Goal: Task Accomplishment & Management: Use online tool/utility

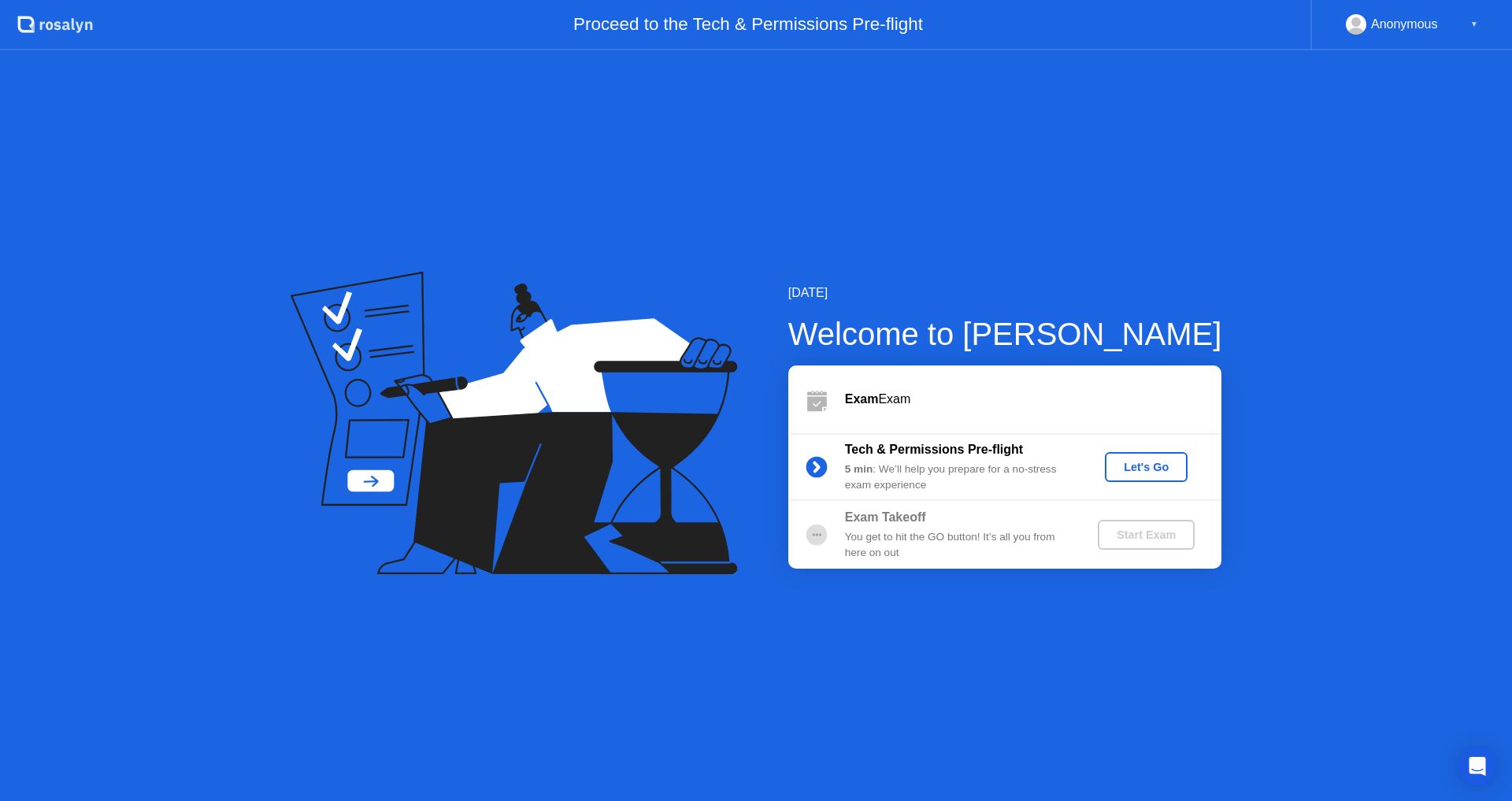
click at [959, 479] on div "5 min : We’ll help you prepare for a no-stress exam experience" at bounding box center [959, 478] width 227 height 33
click at [993, 529] on div "You get to hit the GO button! It’s all you from here on out" at bounding box center [959, 545] width 227 height 33
click at [1152, 537] on div "Start Exam" at bounding box center [1146, 536] width 84 height 13
click at [1146, 466] on div "Let's Go" at bounding box center [1145, 468] width 70 height 13
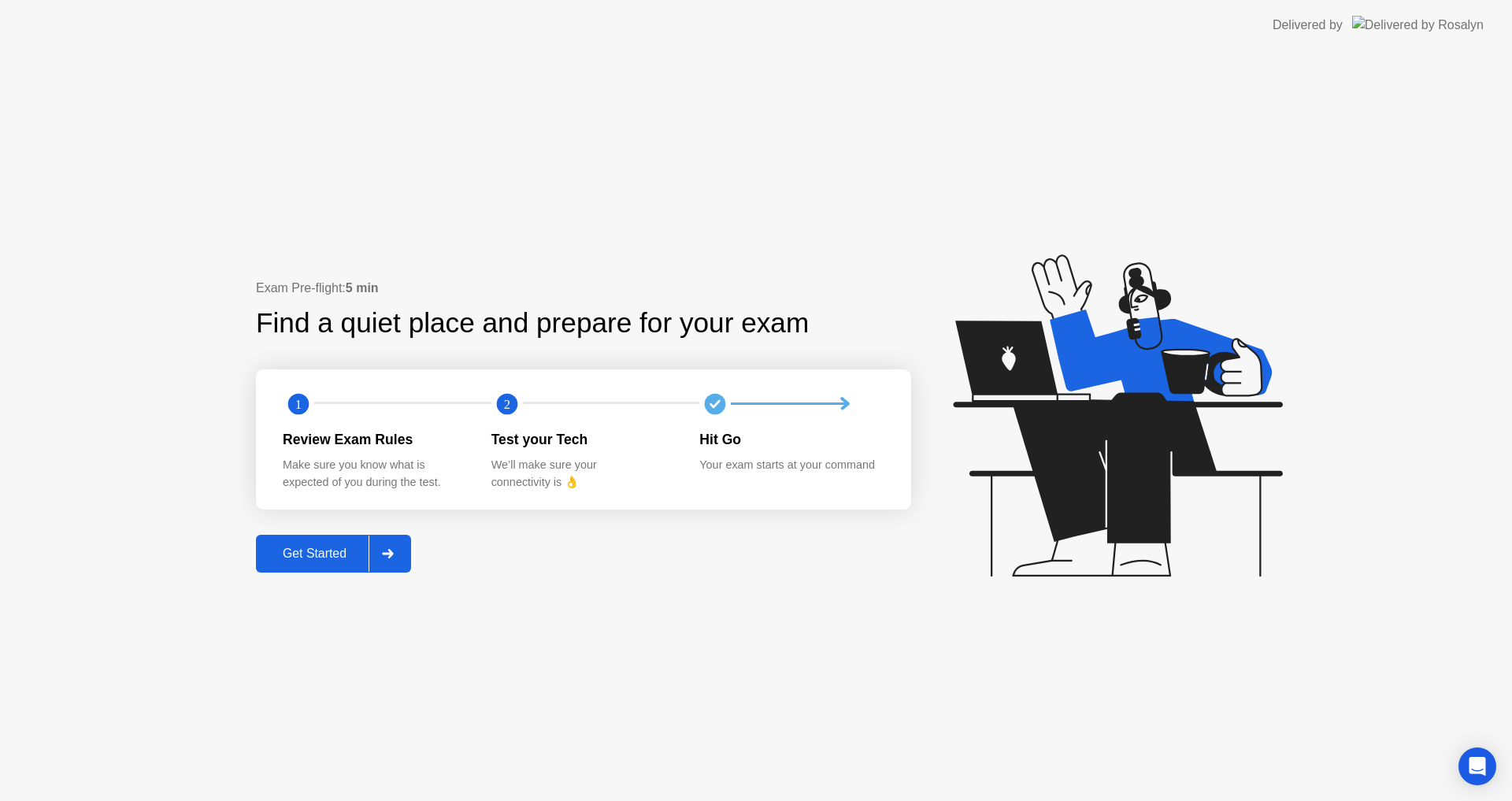
click at [388, 555] on icon at bounding box center [387, 554] width 12 height 9
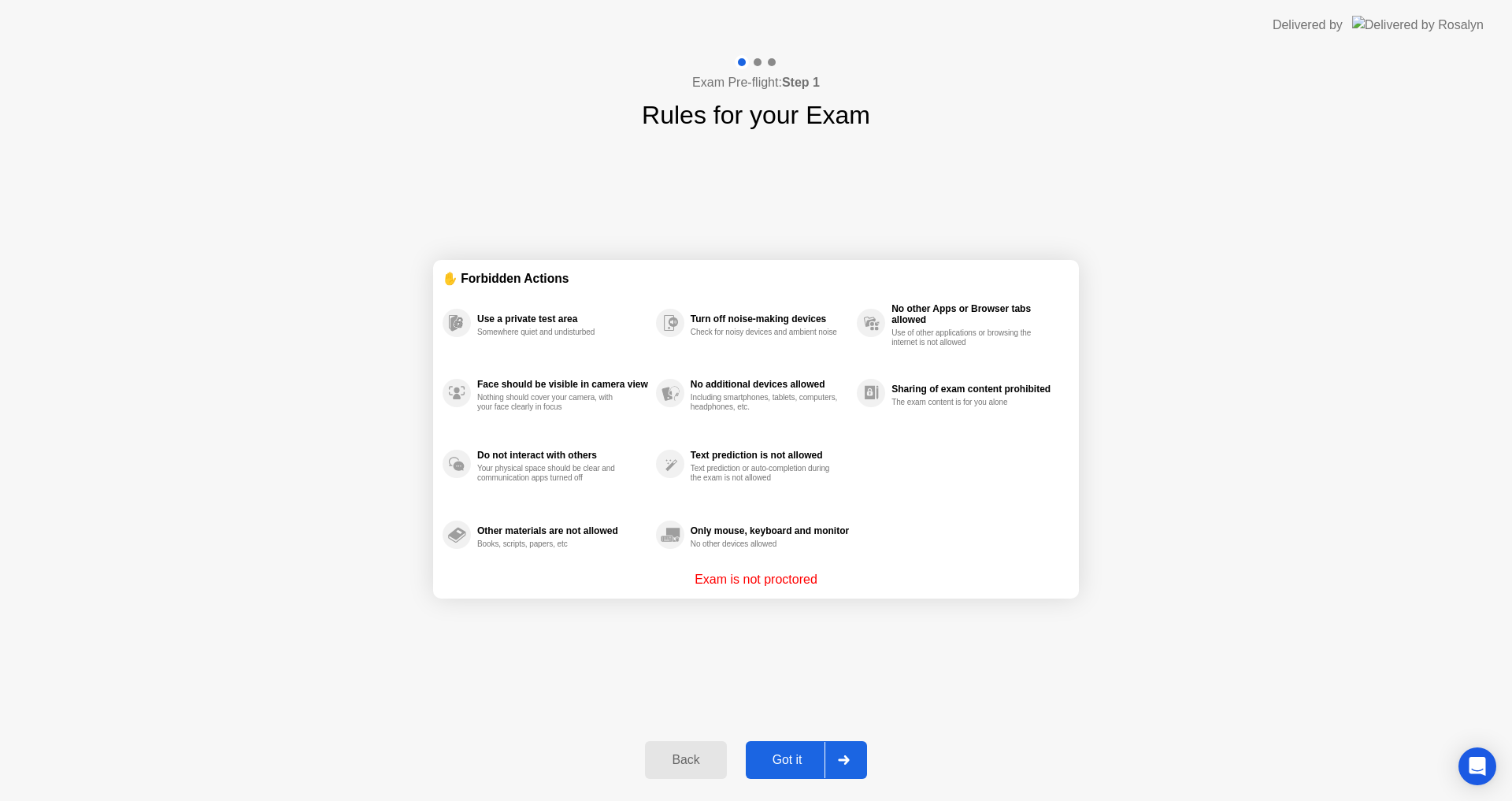
click at [845, 765] on div at bounding box center [844, 760] width 38 height 36
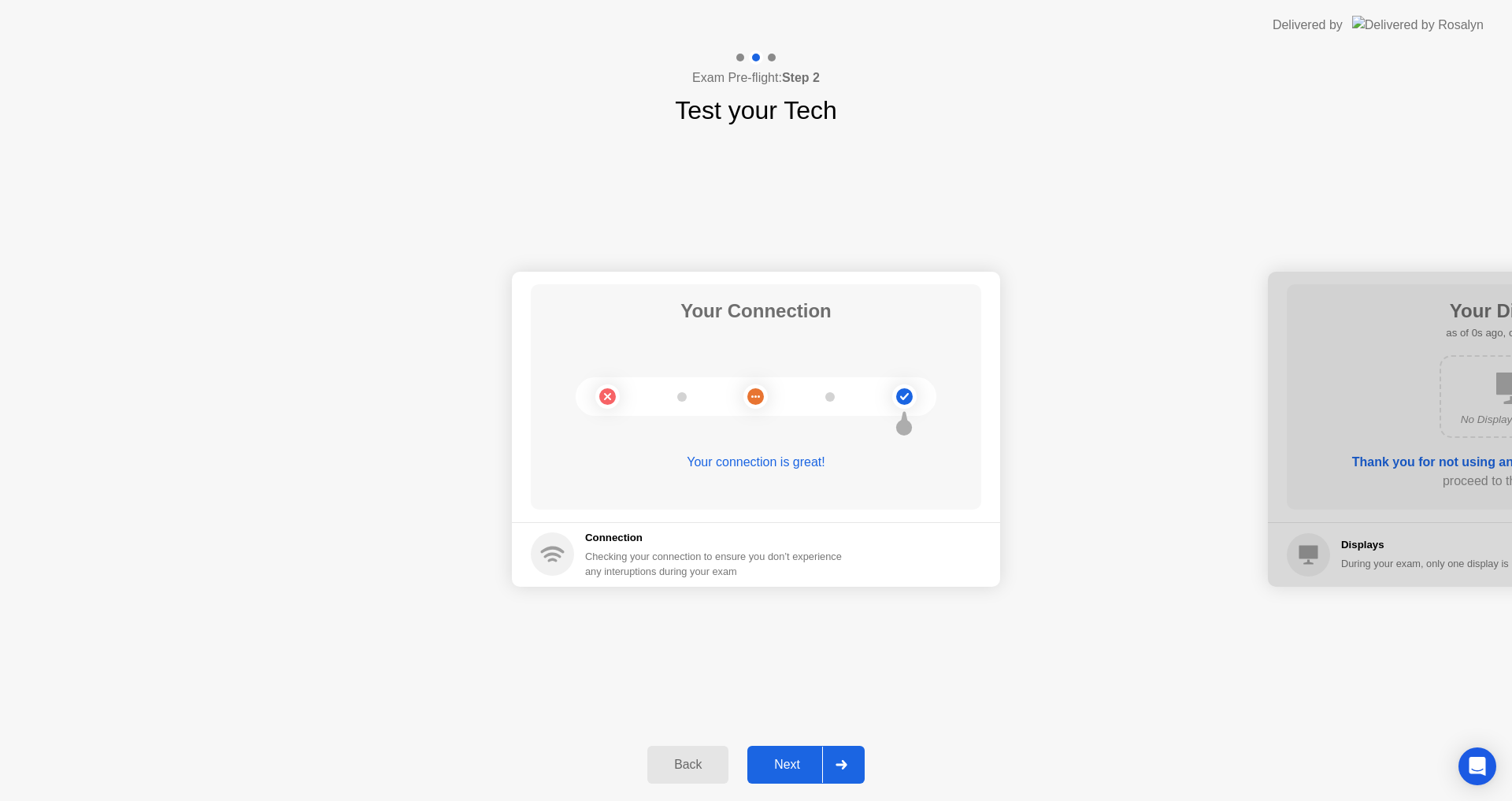
click at [847, 768] on icon at bounding box center [841, 765] width 12 height 9
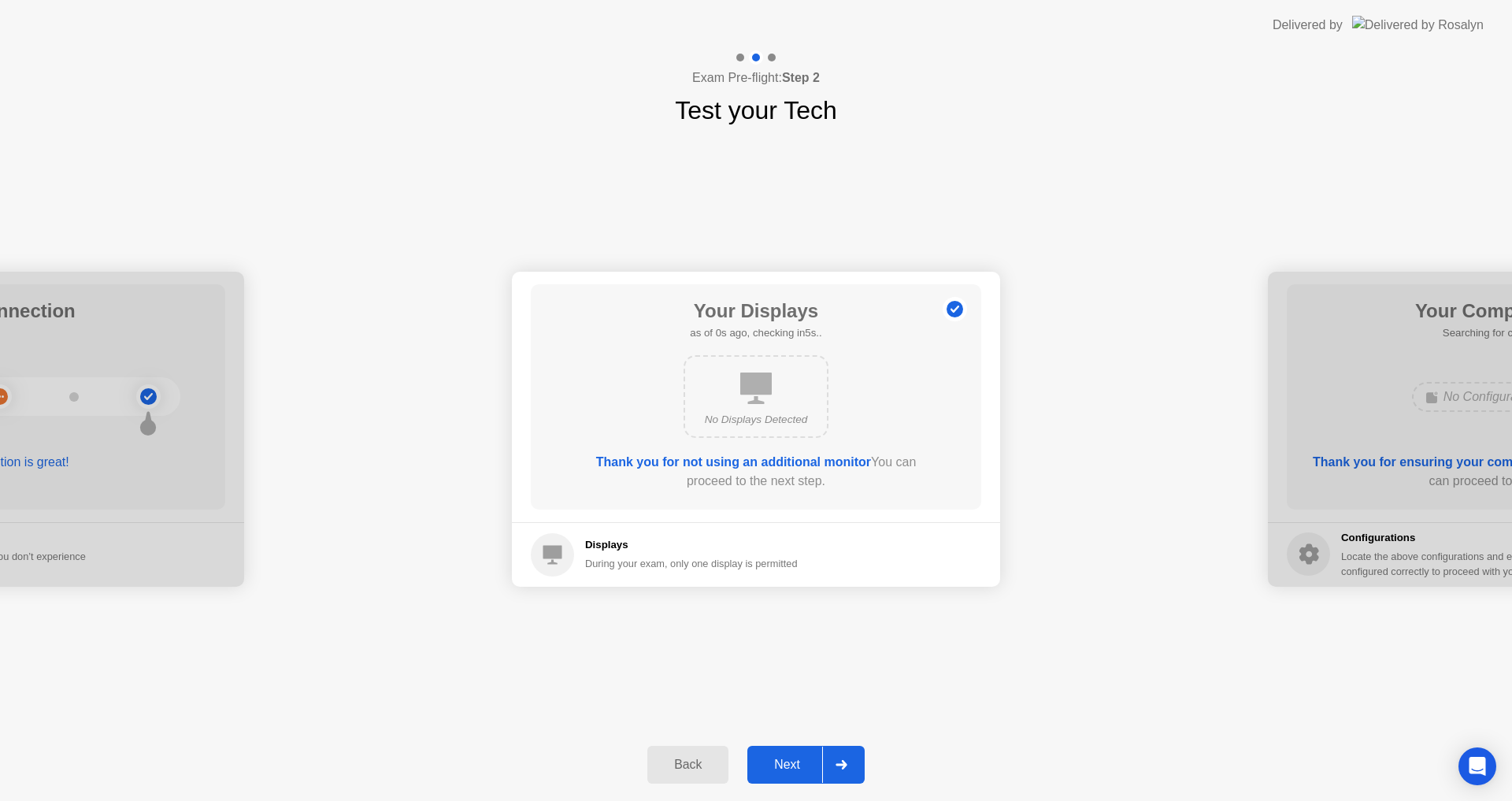
click at [847, 767] on icon at bounding box center [841, 765] width 12 height 9
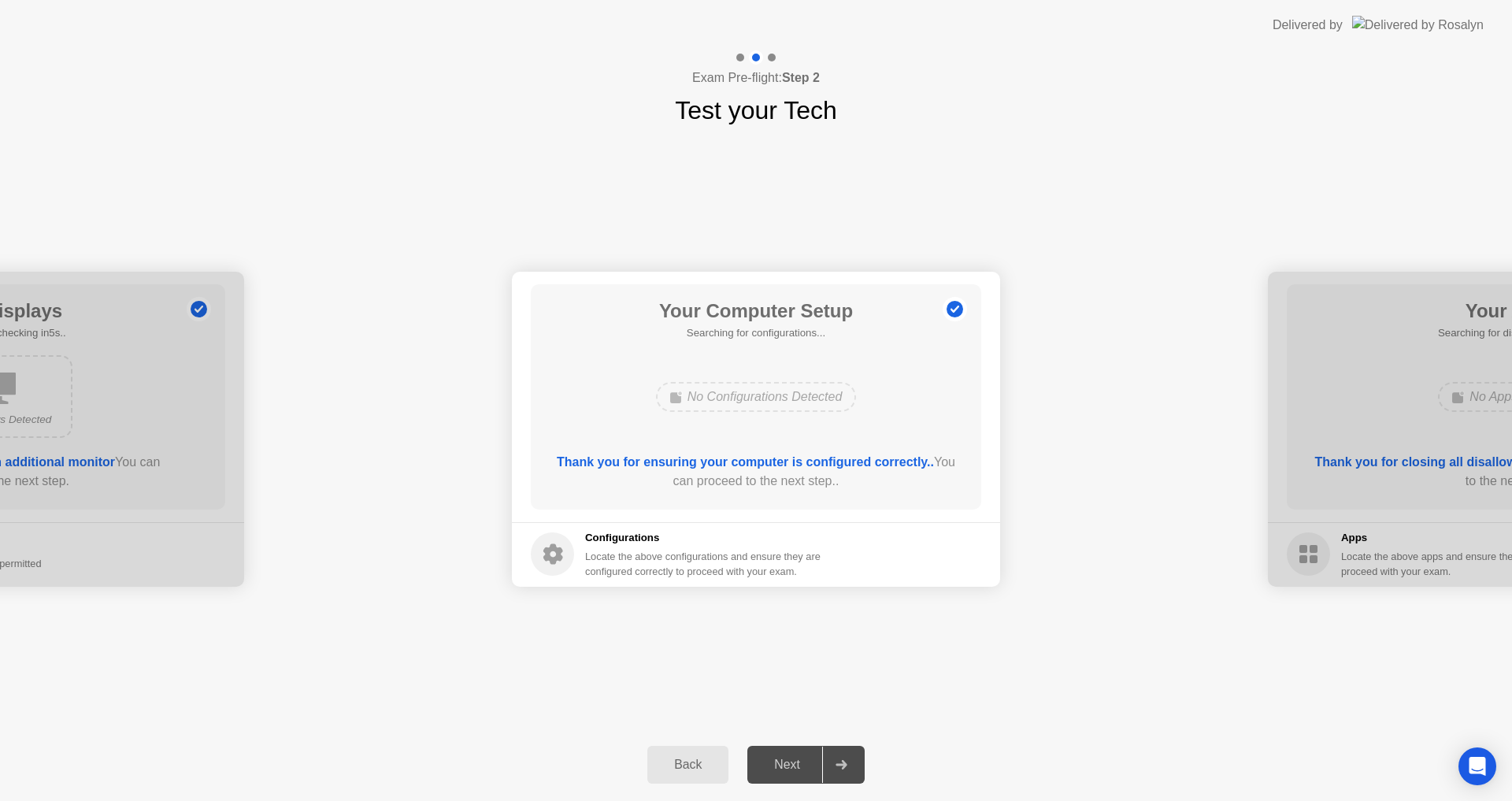
click at [847, 767] on icon at bounding box center [841, 765] width 12 height 9
click at [845, 767] on icon at bounding box center [841, 765] width 11 height 9
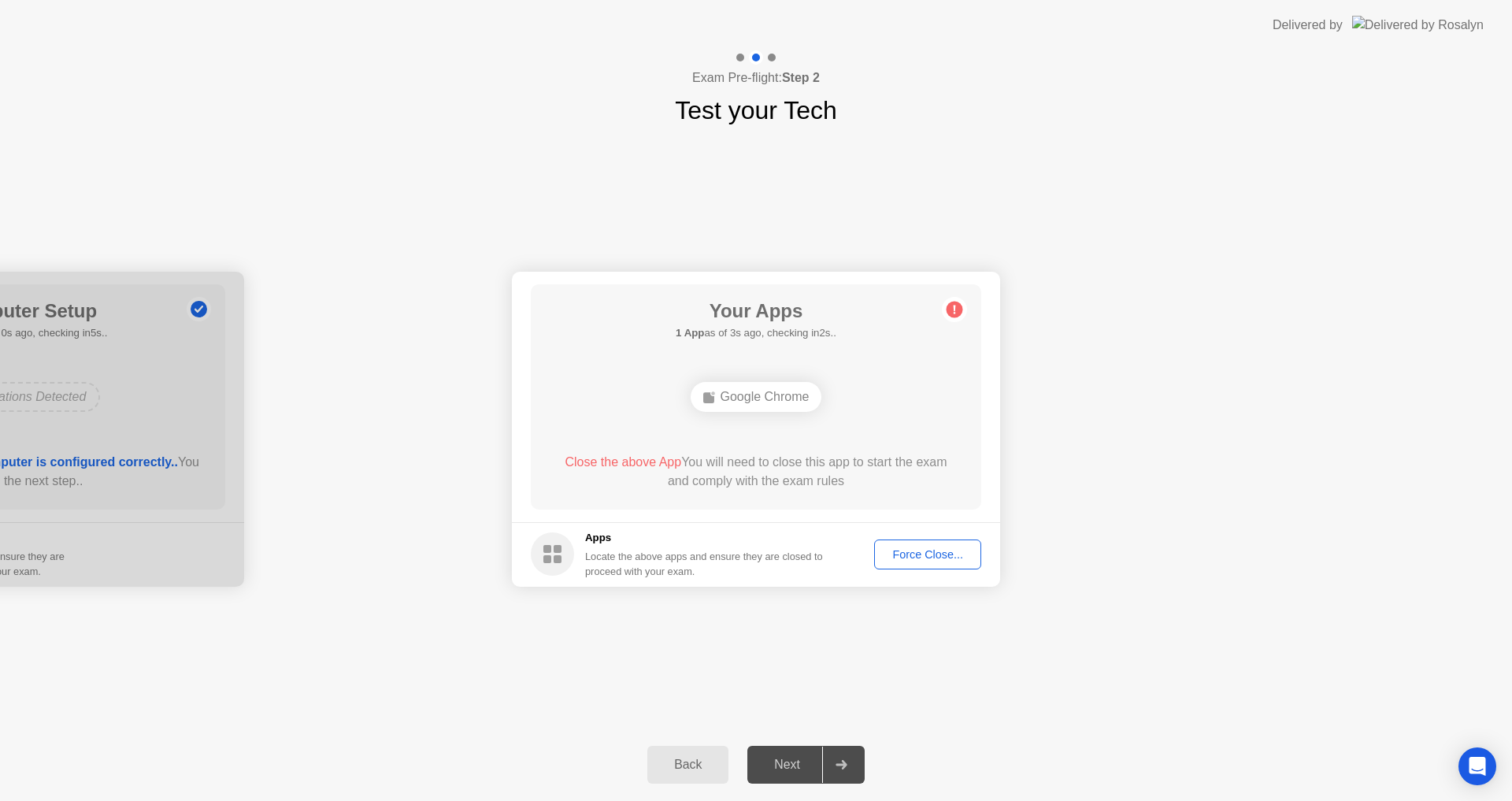
click at [934, 555] on div "Force Close..." at bounding box center [927, 555] width 96 height 13
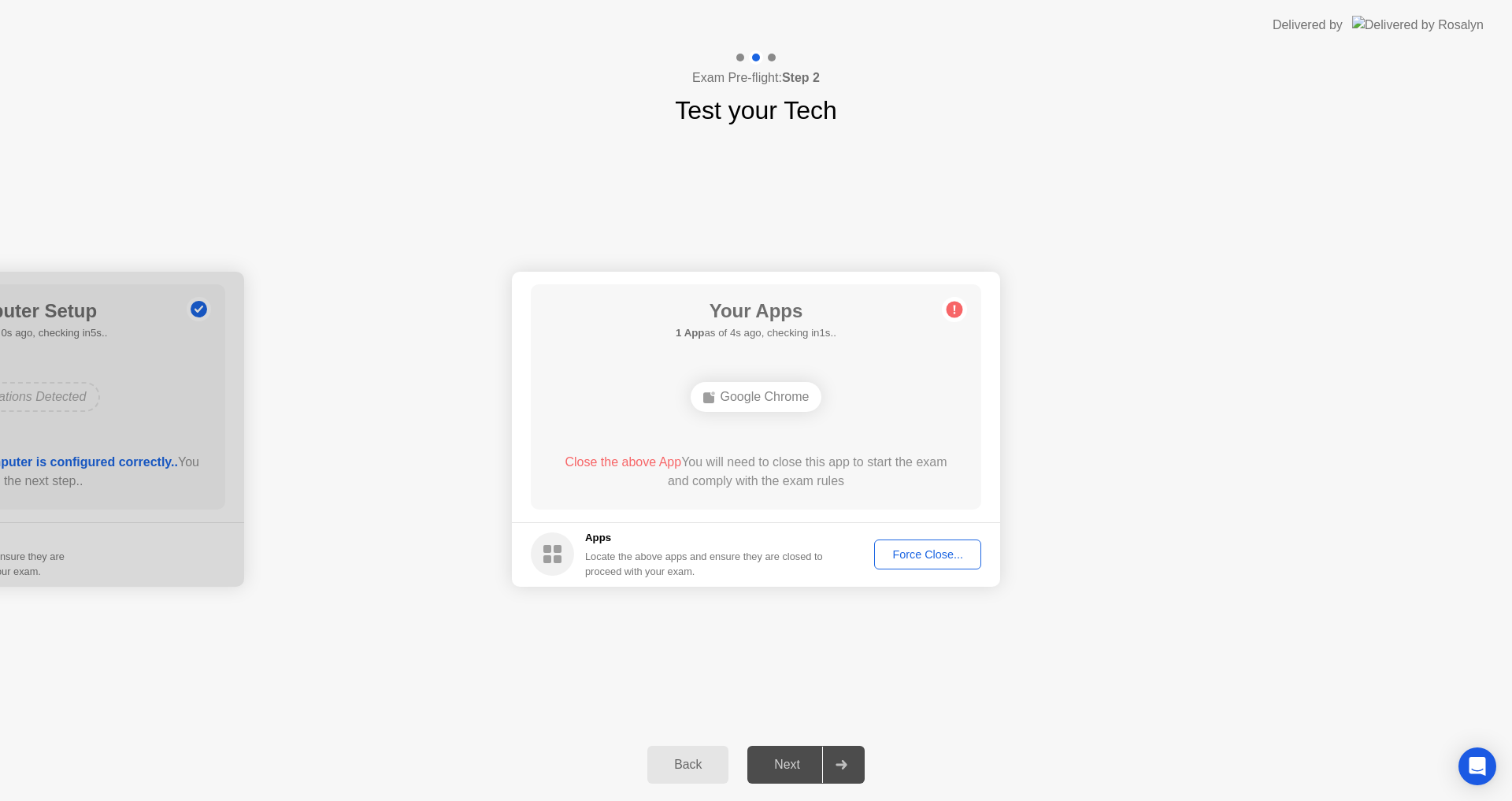
click at [965, 544] on button "Force Close..." at bounding box center [927, 554] width 107 height 30
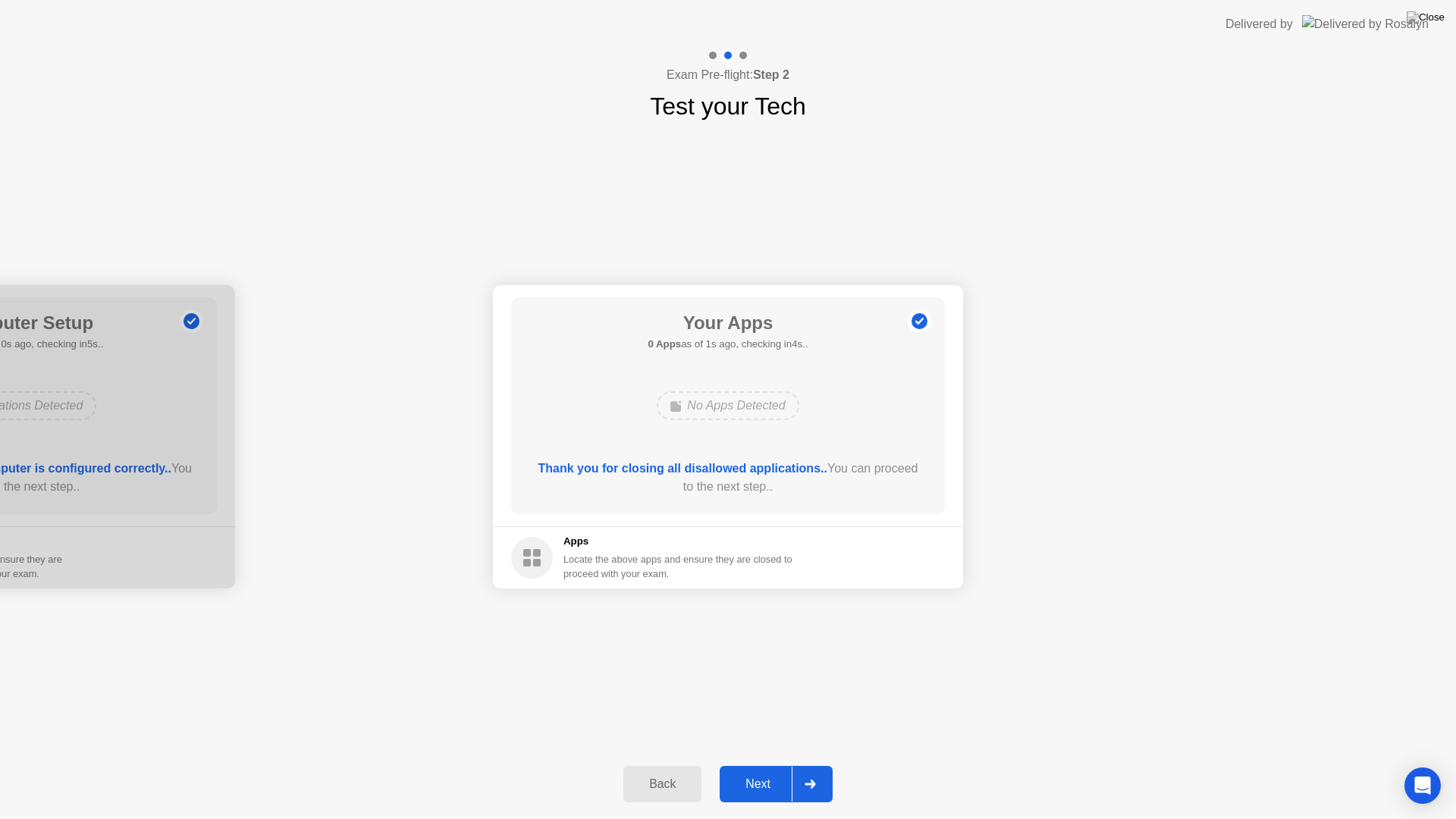
click at [804, 771] on div at bounding box center [810, 784] width 37 height 35
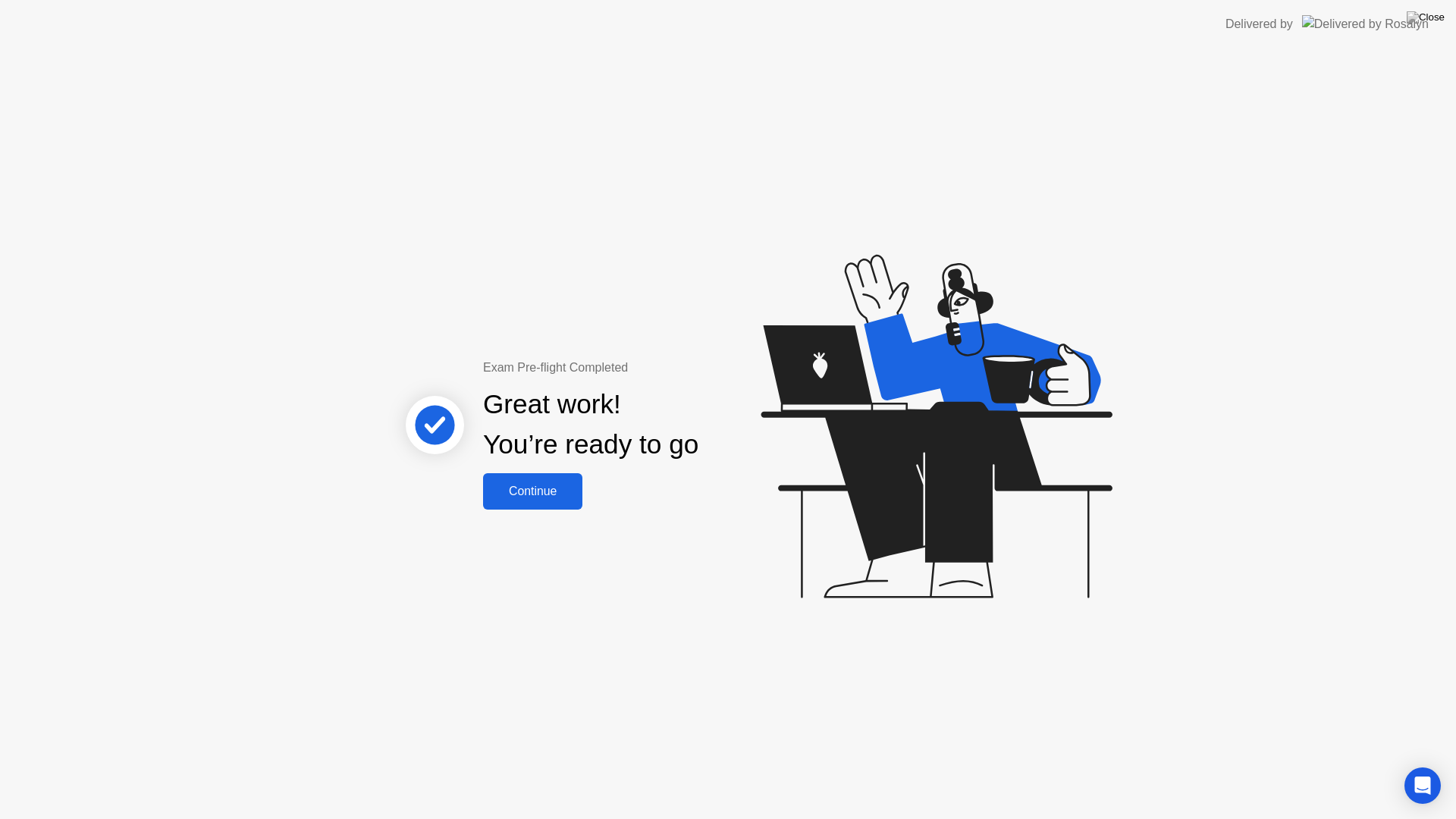
click at [536, 485] on div "Continue" at bounding box center [533, 491] width 91 height 13
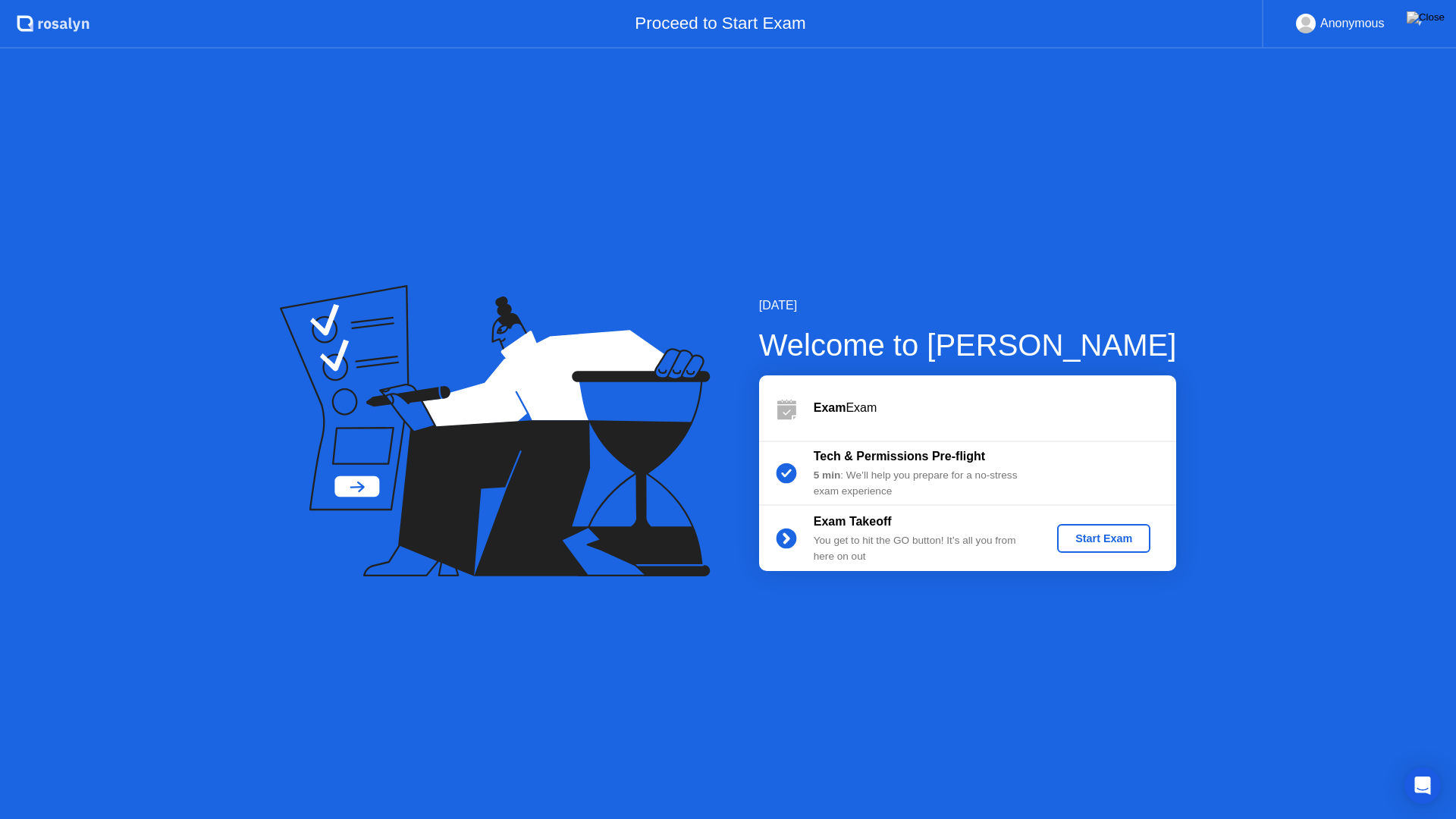
click at [1094, 536] on div "Start Exam" at bounding box center [1104, 539] width 81 height 13
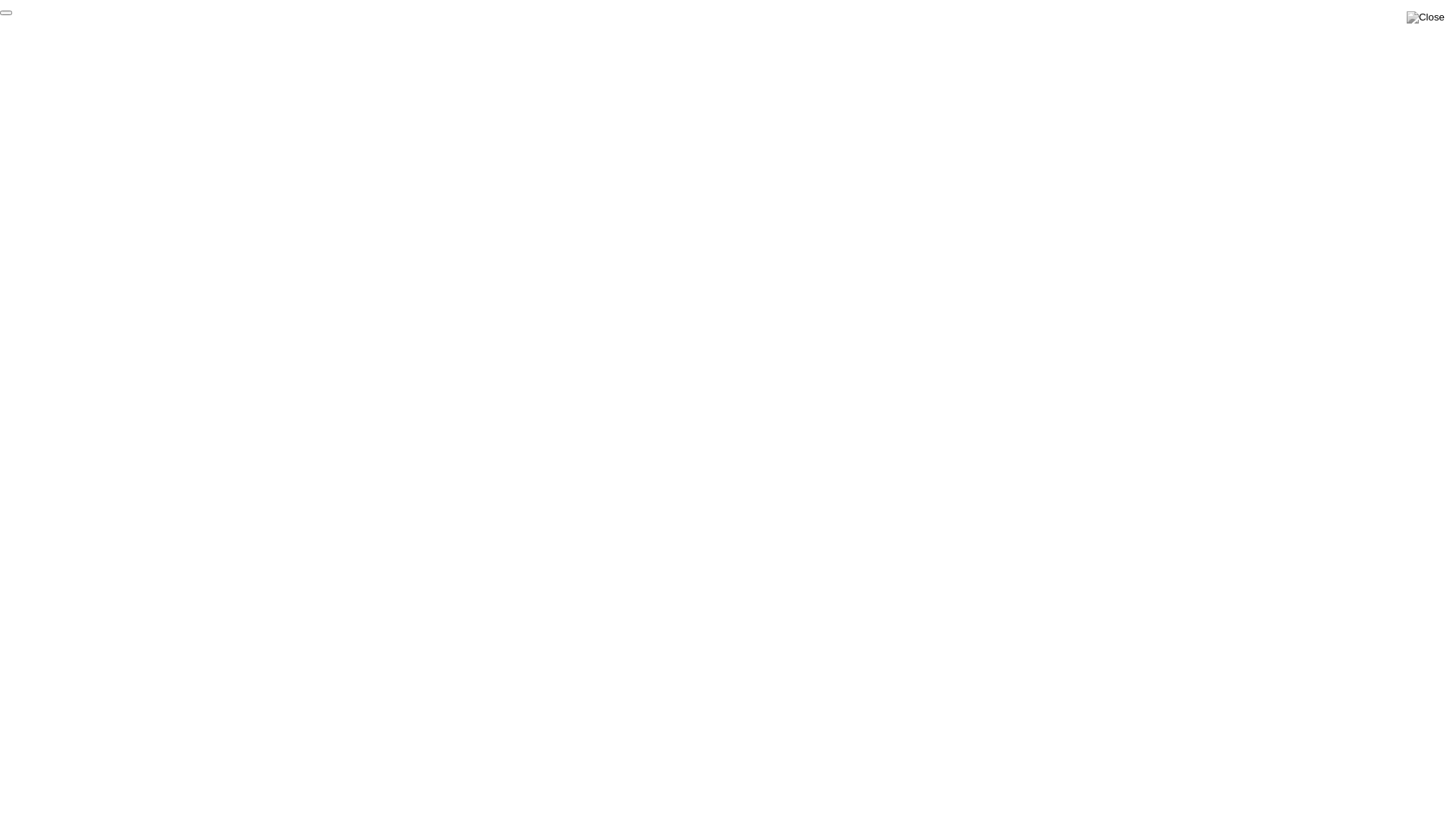
click div "End Proctoring Session"
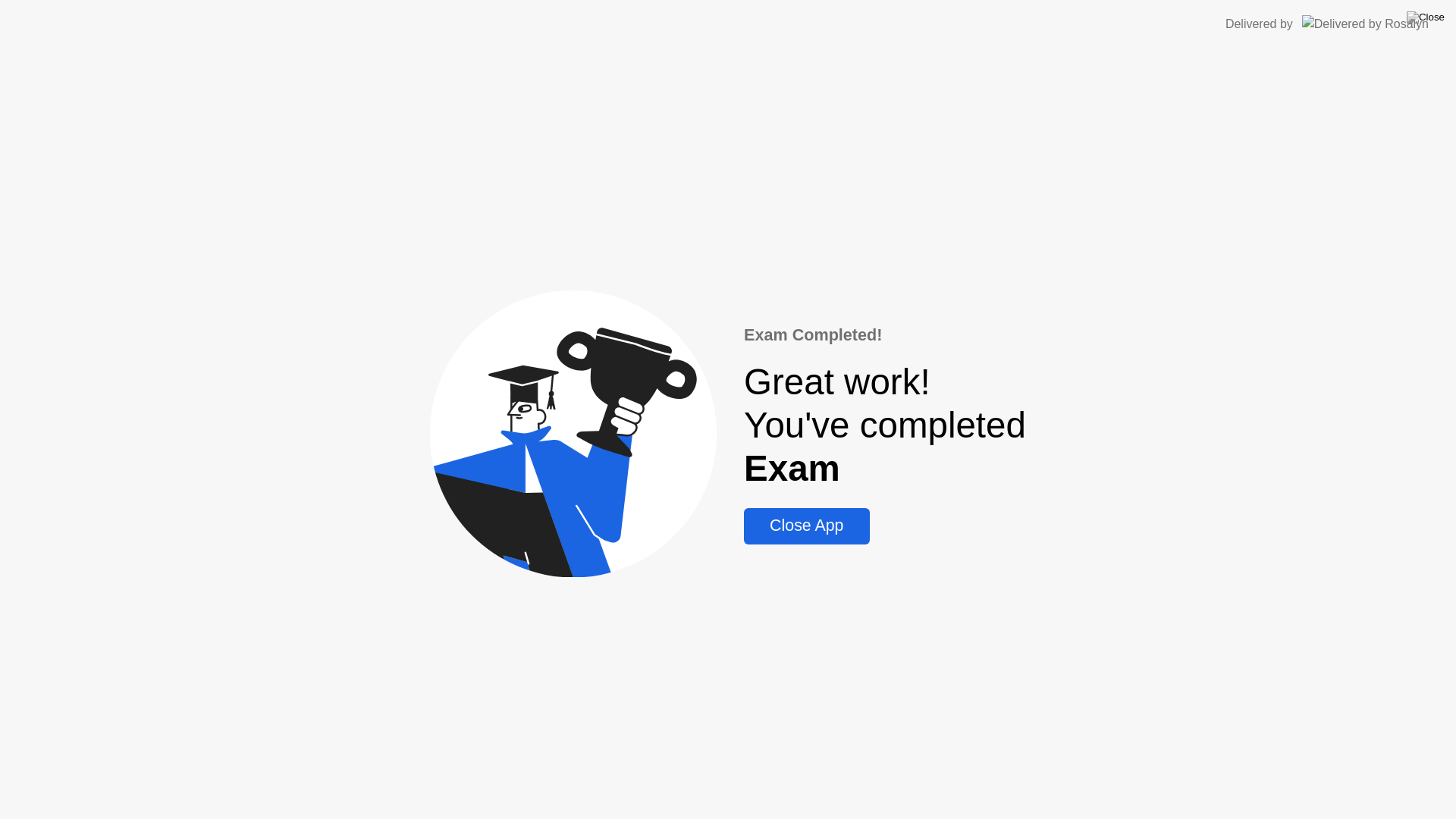
click at [779, 517] on div "Close App" at bounding box center [806, 526] width 116 height 19
